Goal: Transaction & Acquisition: Obtain resource

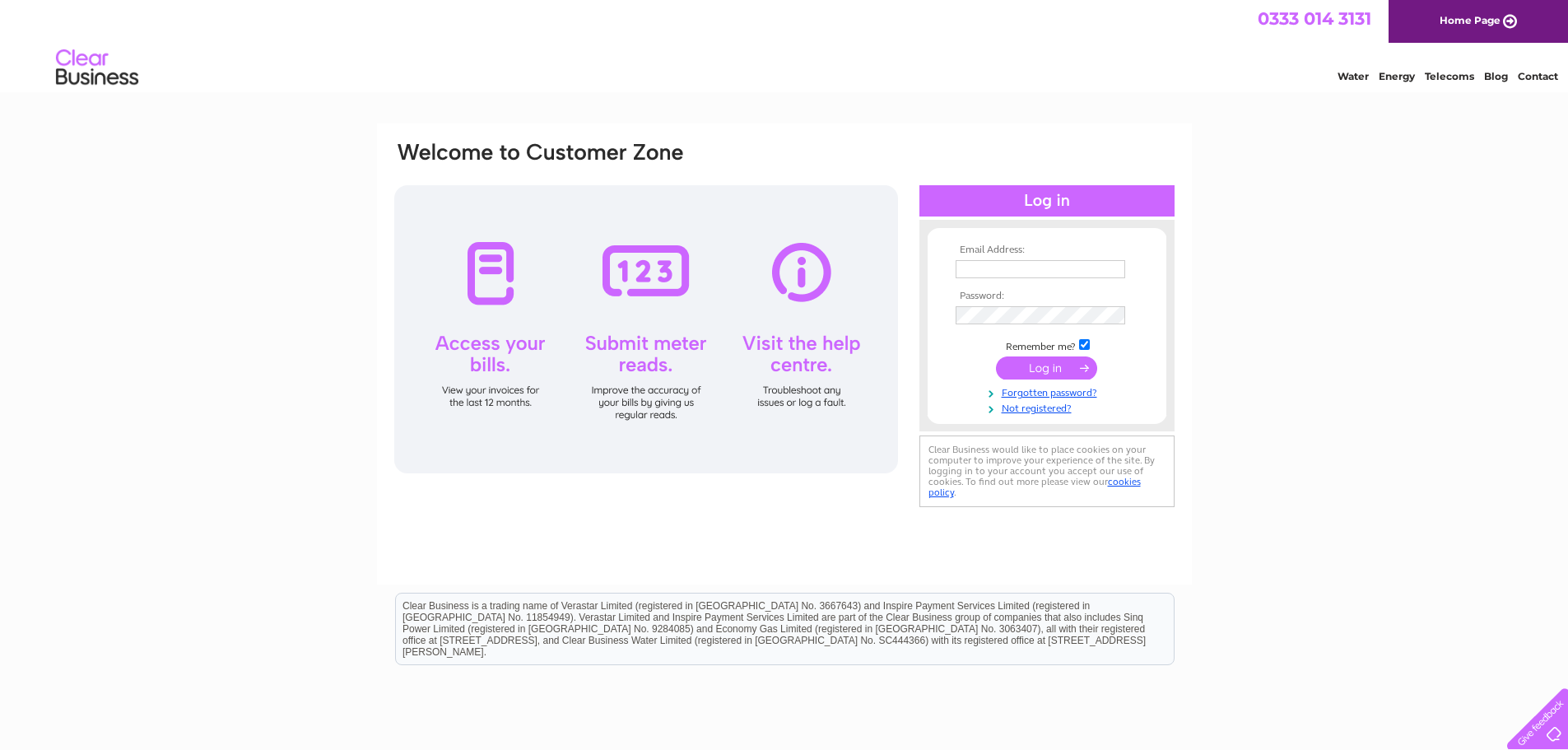
type input "[EMAIL_ADDRESS][DOMAIN_NAME]"
click at [1049, 367] on input "submit" at bounding box center [1047, 368] width 101 height 23
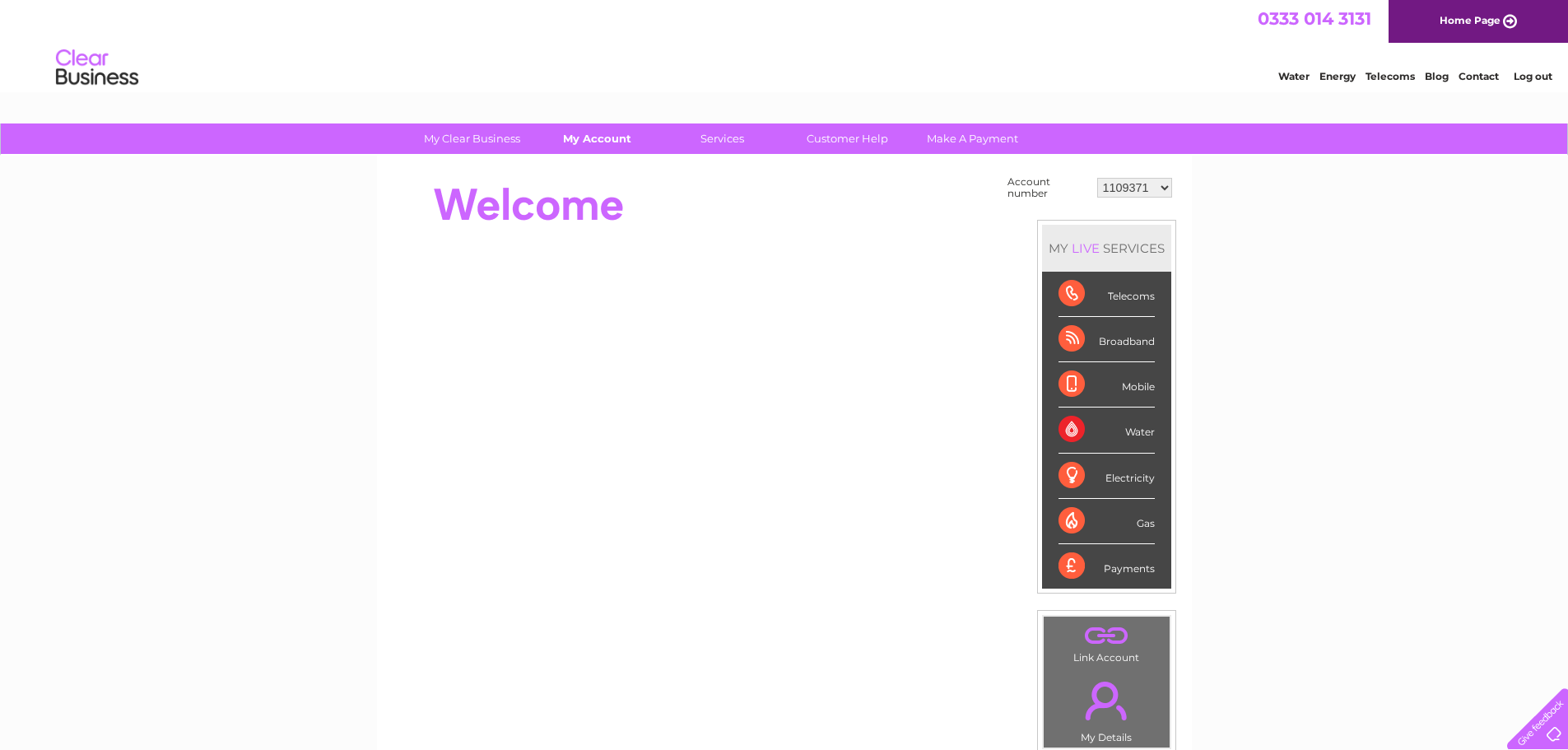
click at [614, 134] on link "My Account" at bounding box center [597, 139] width 136 height 31
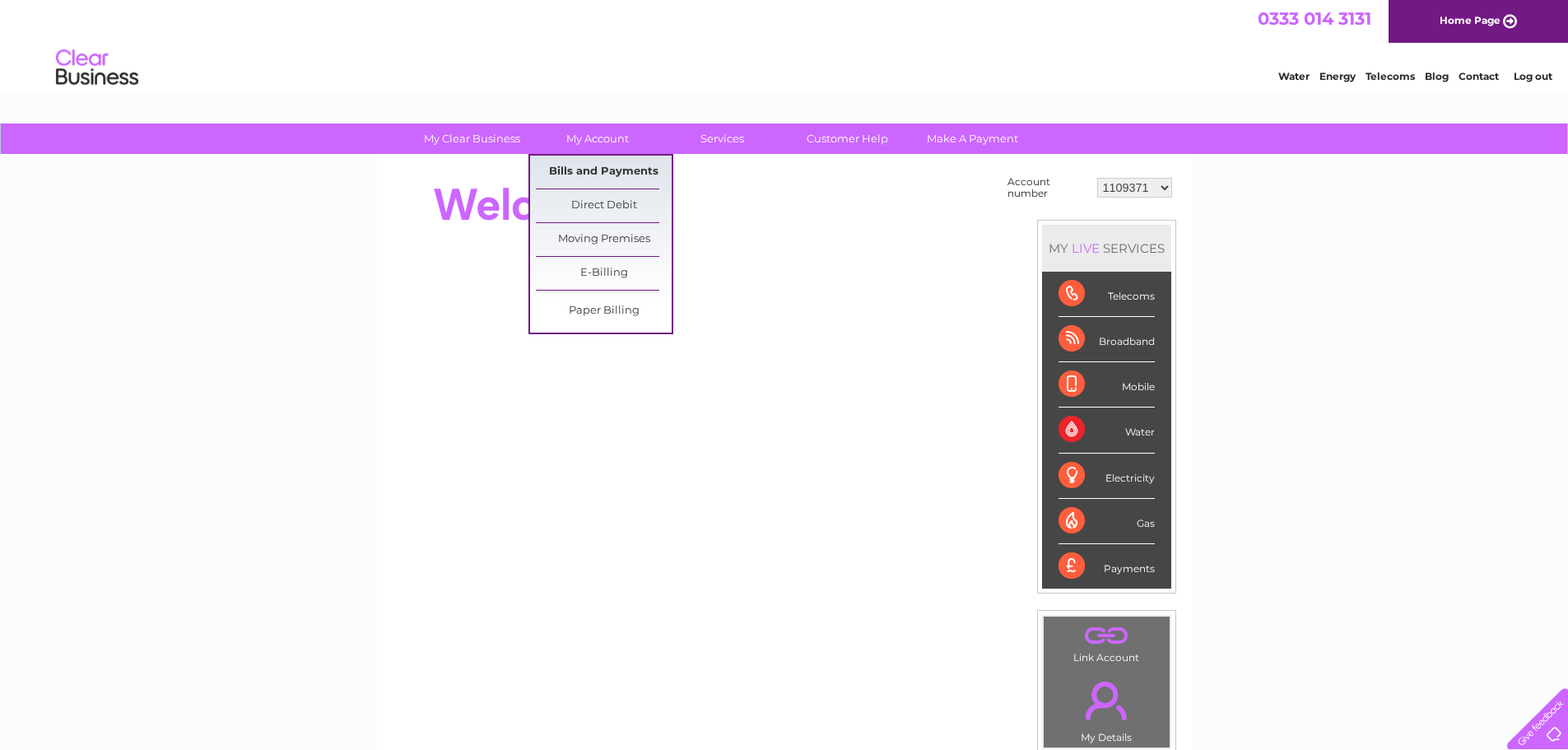
click at [603, 172] on link "Bills and Payments" at bounding box center [603, 172] width 136 height 33
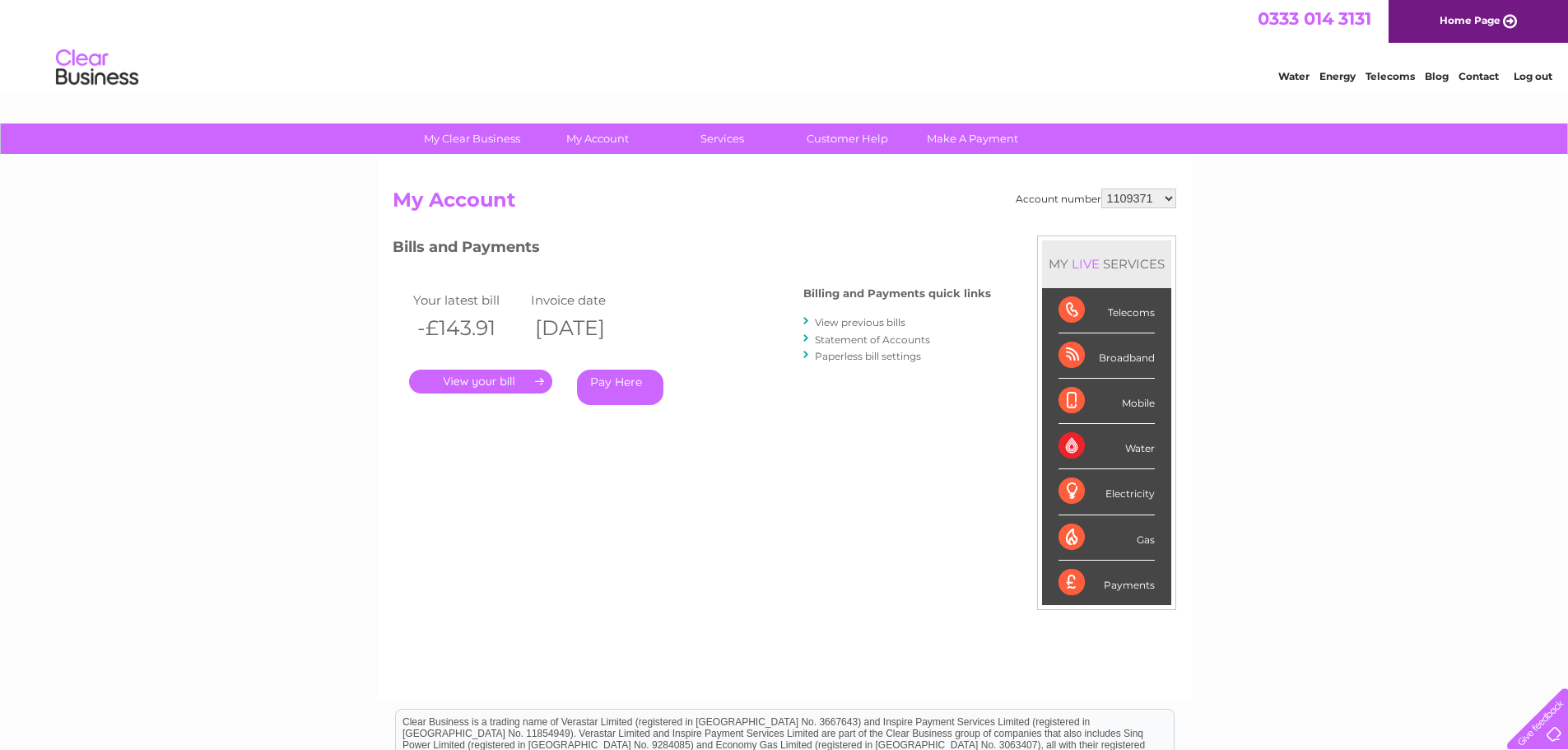
click at [1162, 199] on select "1109371 1130725 1134607 1135032 1139061 1139062 30270960 30277651 30288092 3029…" at bounding box center [1138, 198] width 75 height 20
select select "1134607"
click at [1101, 188] on select "1109371 1130725 1134607 1135032 1139061 1139062 30270960 30277651 30288092 3029…" at bounding box center [1138, 198] width 75 height 20
click at [492, 384] on link "." at bounding box center [480, 381] width 143 height 24
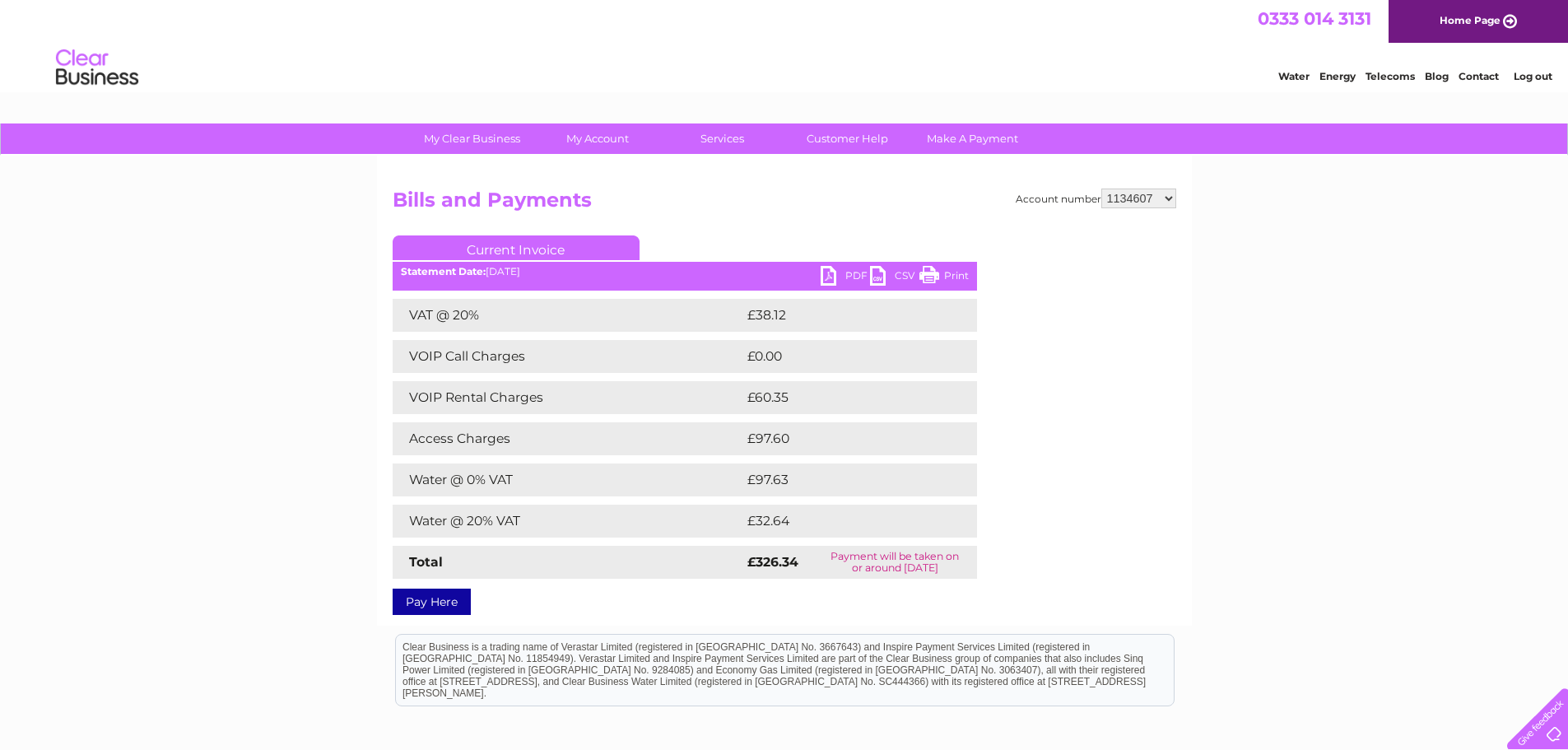
click at [849, 277] on link "PDF" at bounding box center [845, 277] width 50 height 24
